Goal: Download file/media

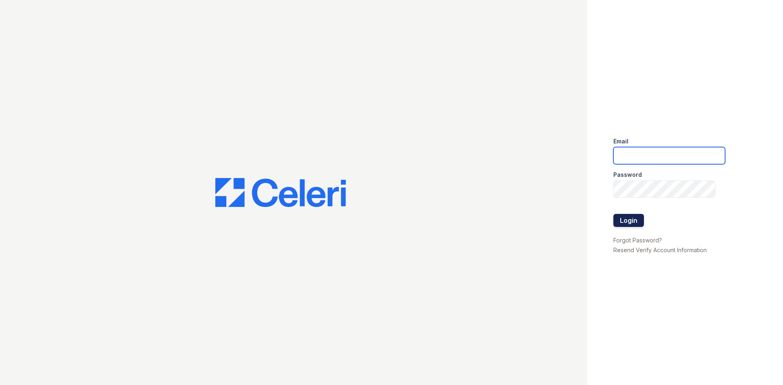
type input "stellaasst@loganpm.com"
click at [628, 217] on button "Login" at bounding box center [628, 220] width 31 height 13
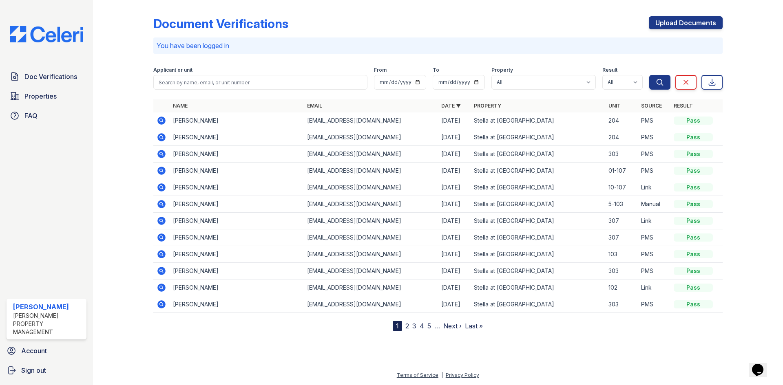
click at [162, 135] on icon at bounding box center [161, 137] width 8 height 8
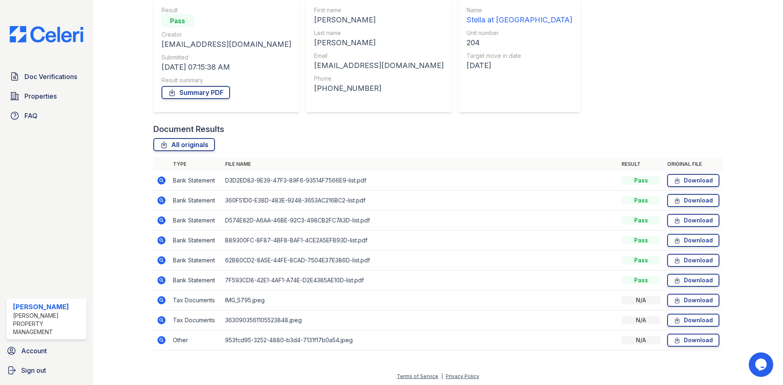
scroll to position [78, 0]
click at [697, 299] on link "Download" at bounding box center [693, 299] width 52 height 13
click at [683, 317] on link "Download" at bounding box center [693, 319] width 52 height 13
click at [687, 318] on link "Download" at bounding box center [693, 319] width 52 height 13
